Goal: Go to known website: Access a specific website the user already knows

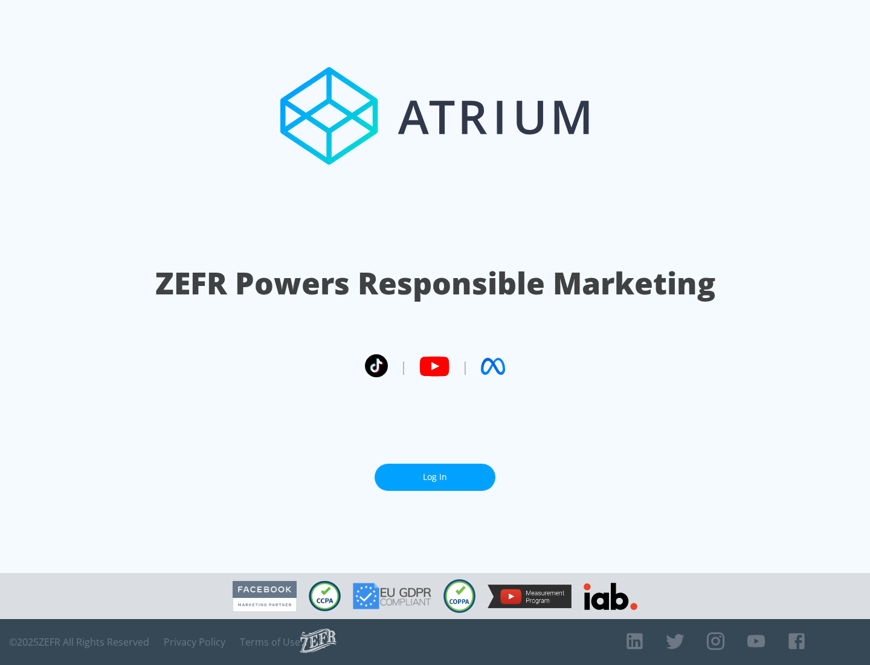
click at [435, 472] on link "Log In" at bounding box center [435, 476] width 121 height 27
